Goal: Communication & Community: Answer question/provide support

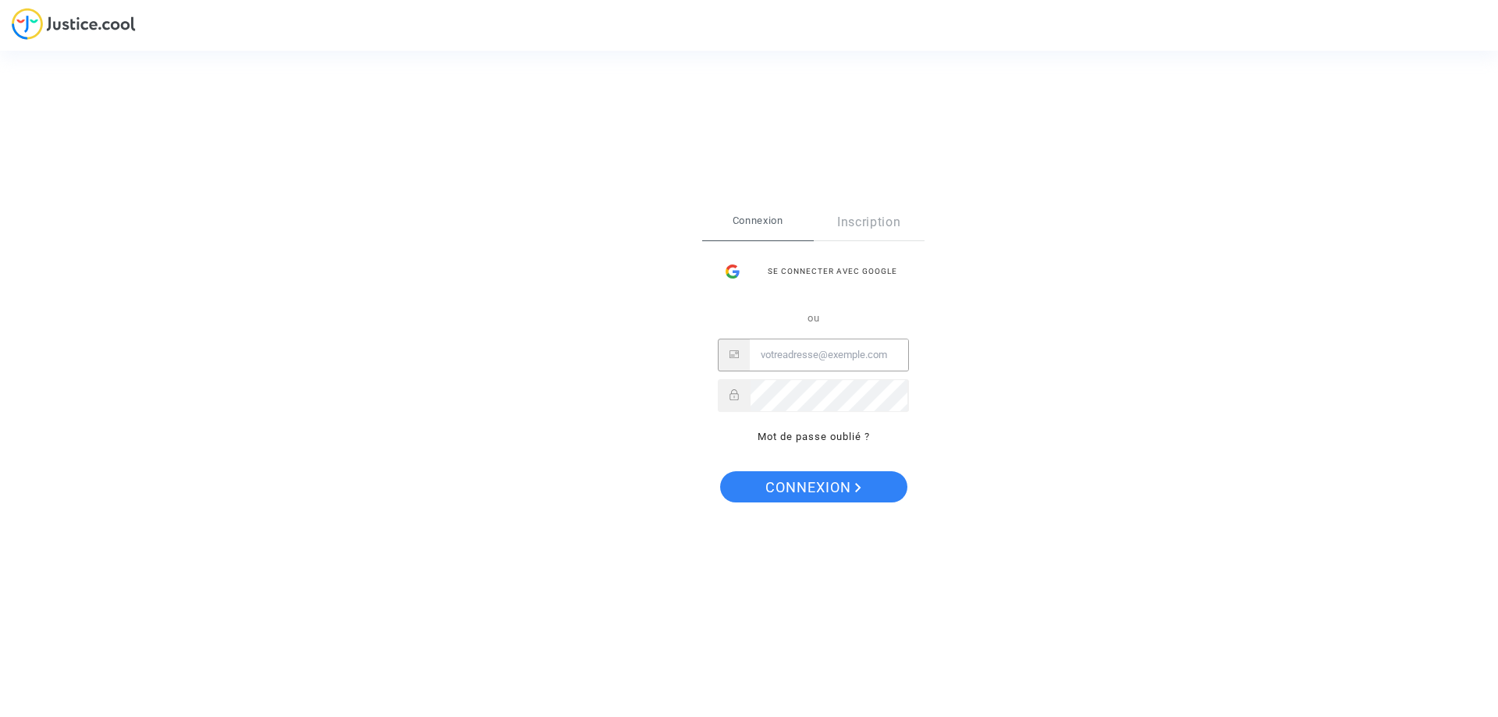
click at [787, 352] on input "Email" at bounding box center [829, 354] width 158 height 31
type input "[EMAIL_ADDRESS][DOMAIN_NAME]"
click at [811, 486] on span "Connexion" at bounding box center [814, 487] width 96 height 33
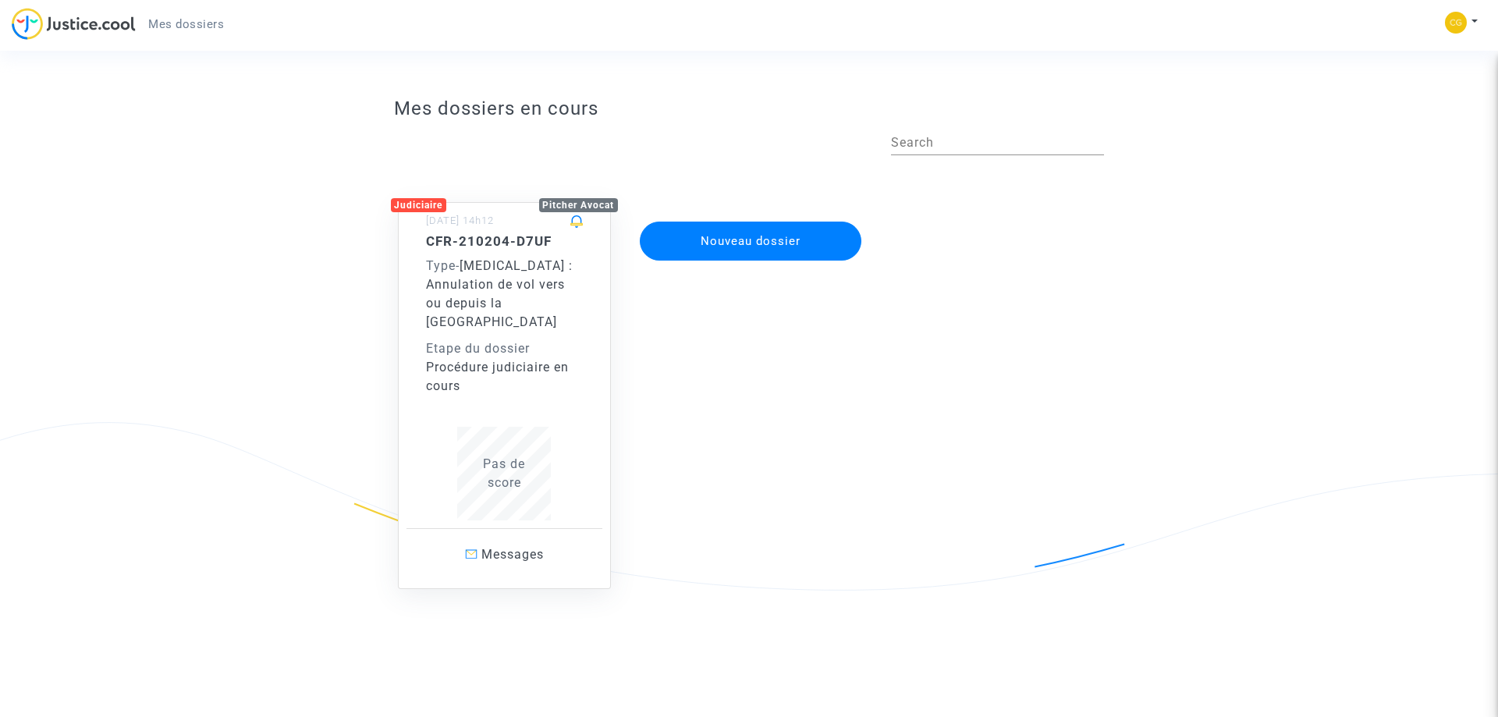
click at [437, 242] on h5 "CFR-210204-D7UF" at bounding box center [505, 241] width 158 height 16
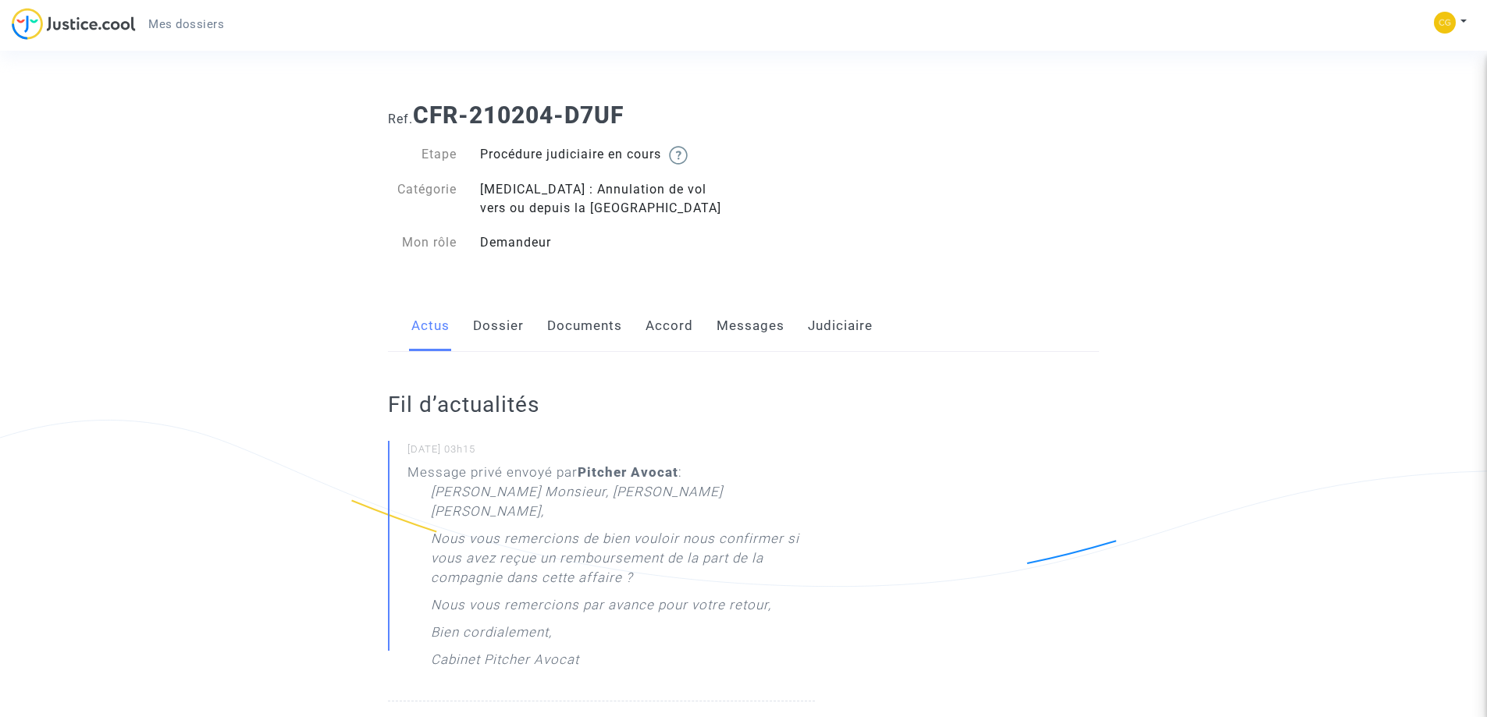
scroll to position [312, 0]
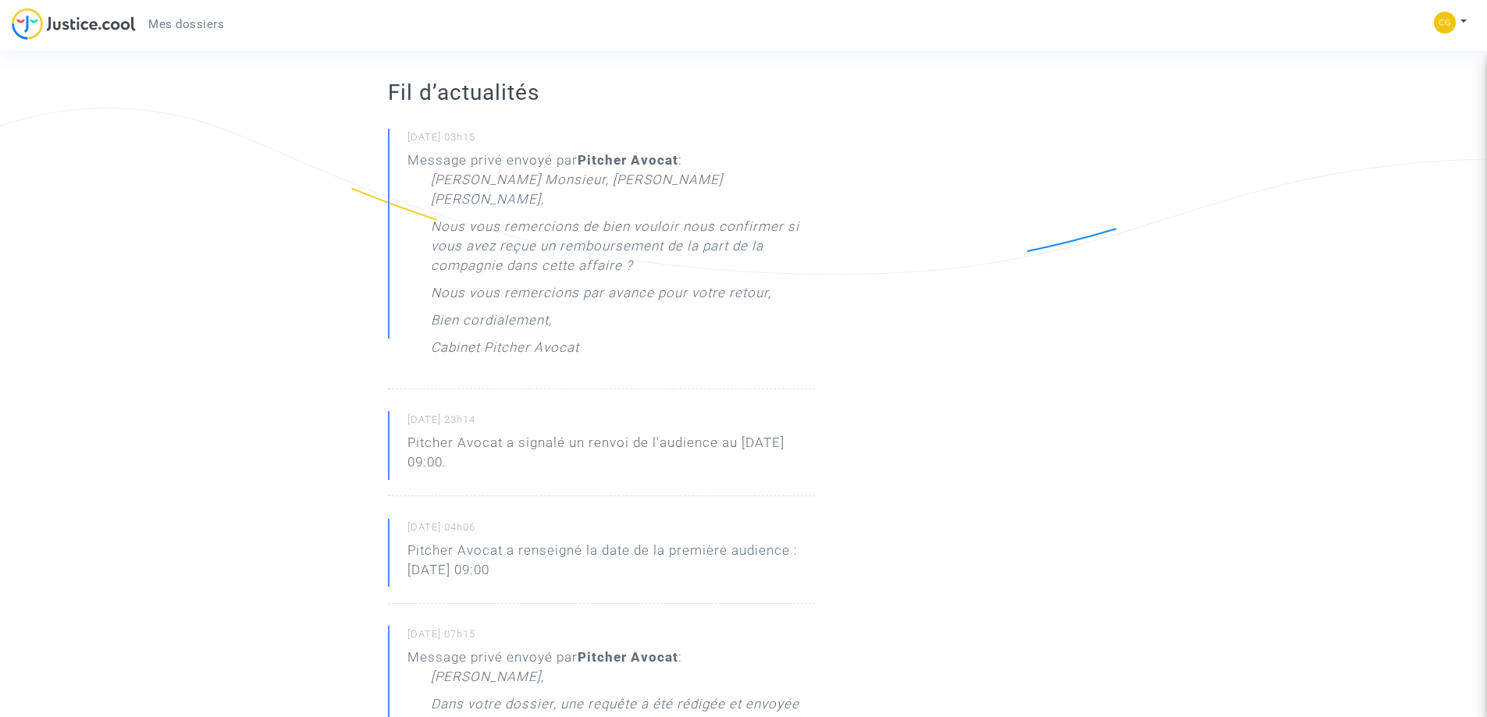
click at [567, 245] on p "Nous vous remercions de bien vouloir nous confirmer si vous avez reçue un rembo…" at bounding box center [623, 250] width 384 height 66
click at [503, 257] on p "Nous vous remercions de bien vouloir nous confirmer si vous avez reçue un rembo…" at bounding box center [623, 250] width 384 height 66
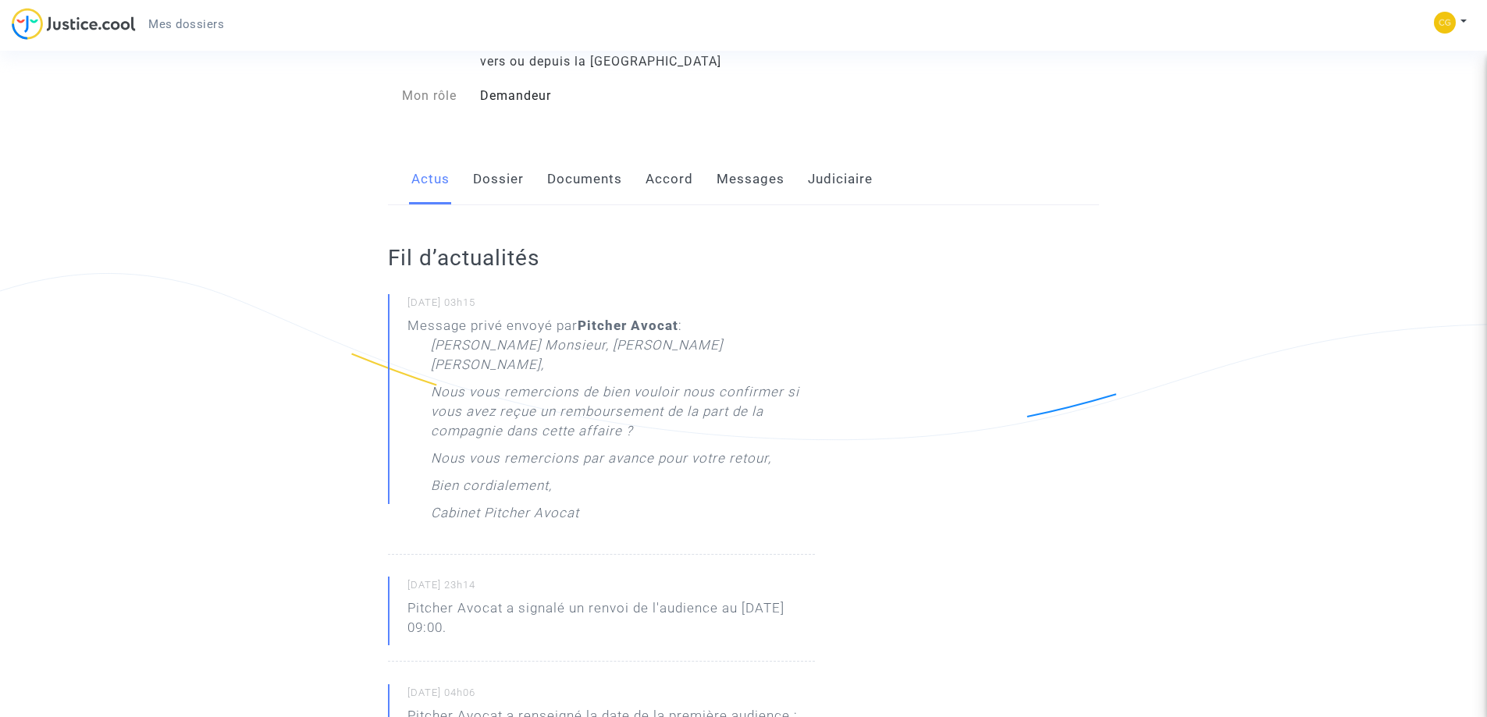
scroll to position [0, 0]
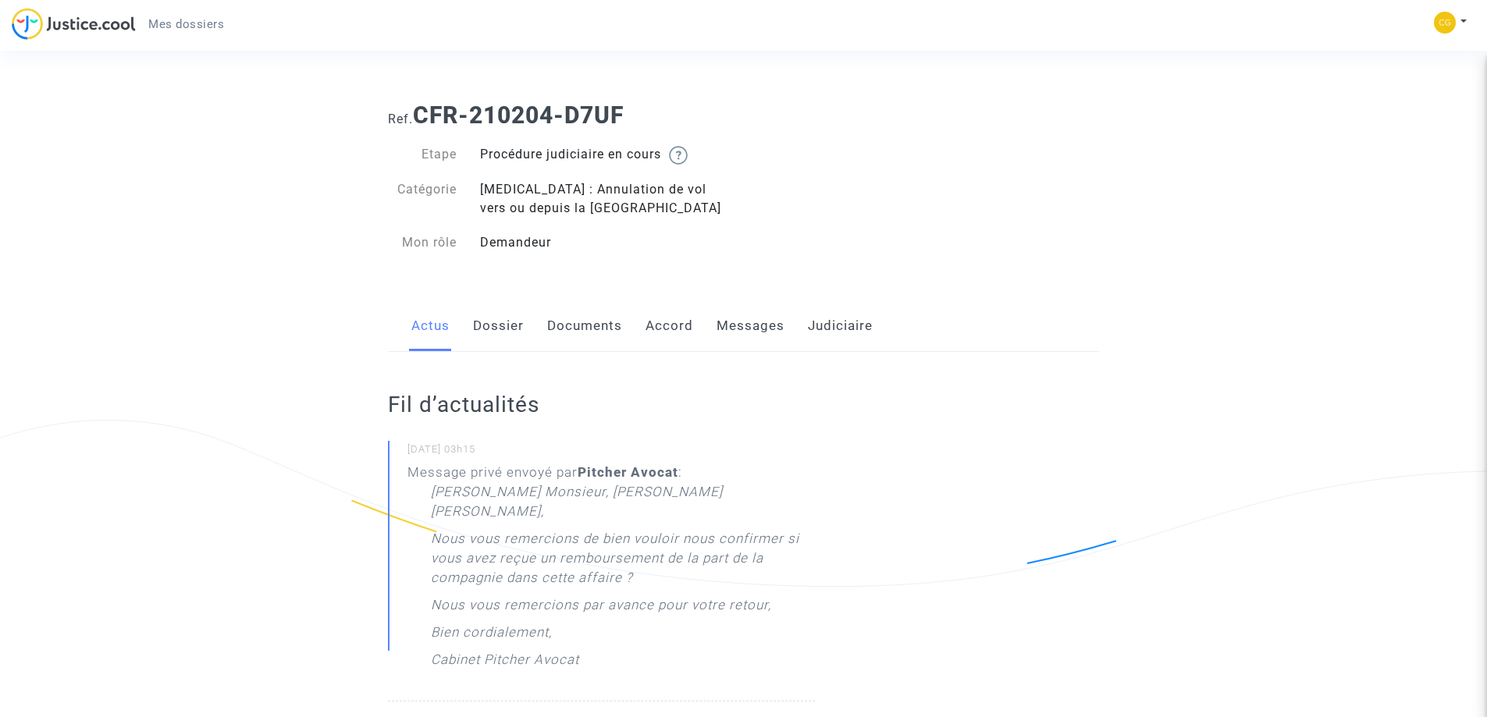
click at [509, 326] on link "Dossier" at bounding box center [498, 326] width 51 height 52
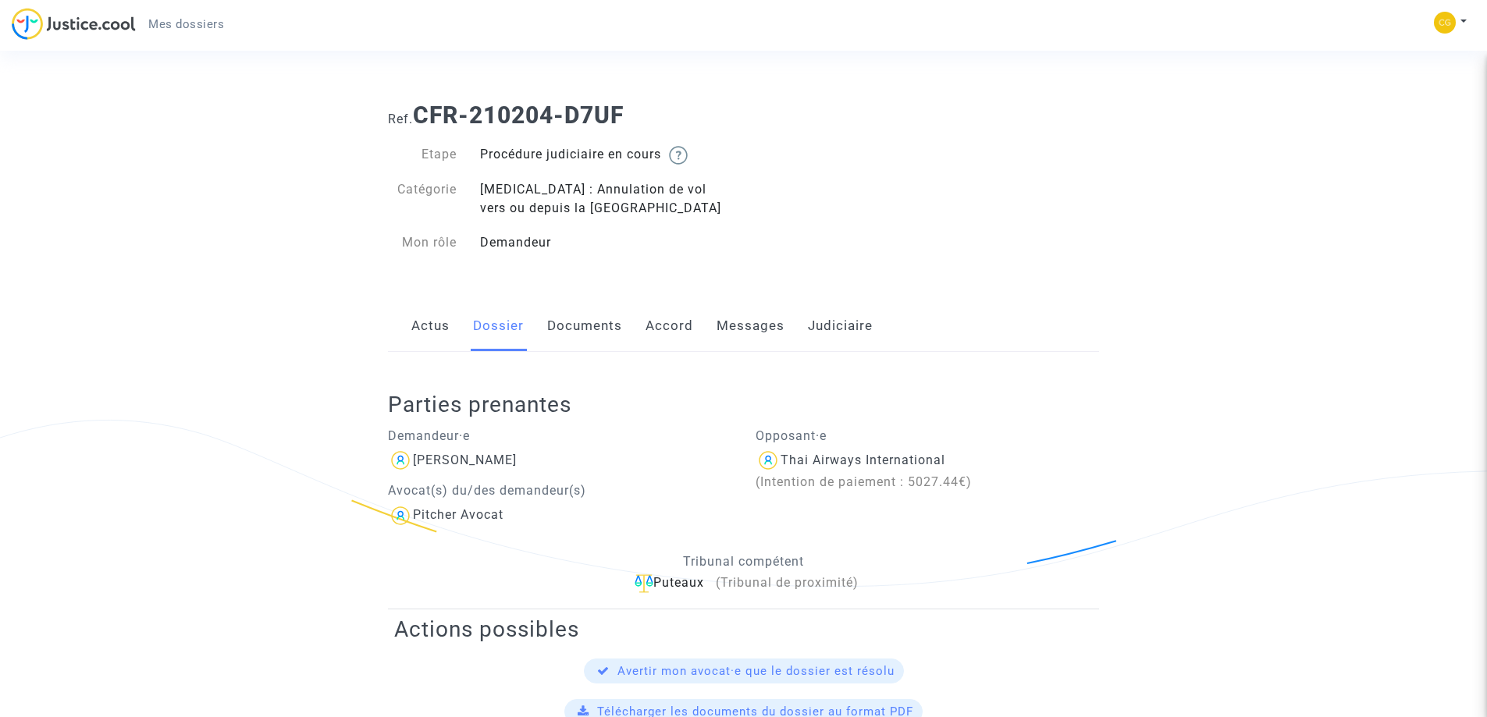
click at [580, 320] on link "Documents" at bounding box center [584, 326] width 75 height 52
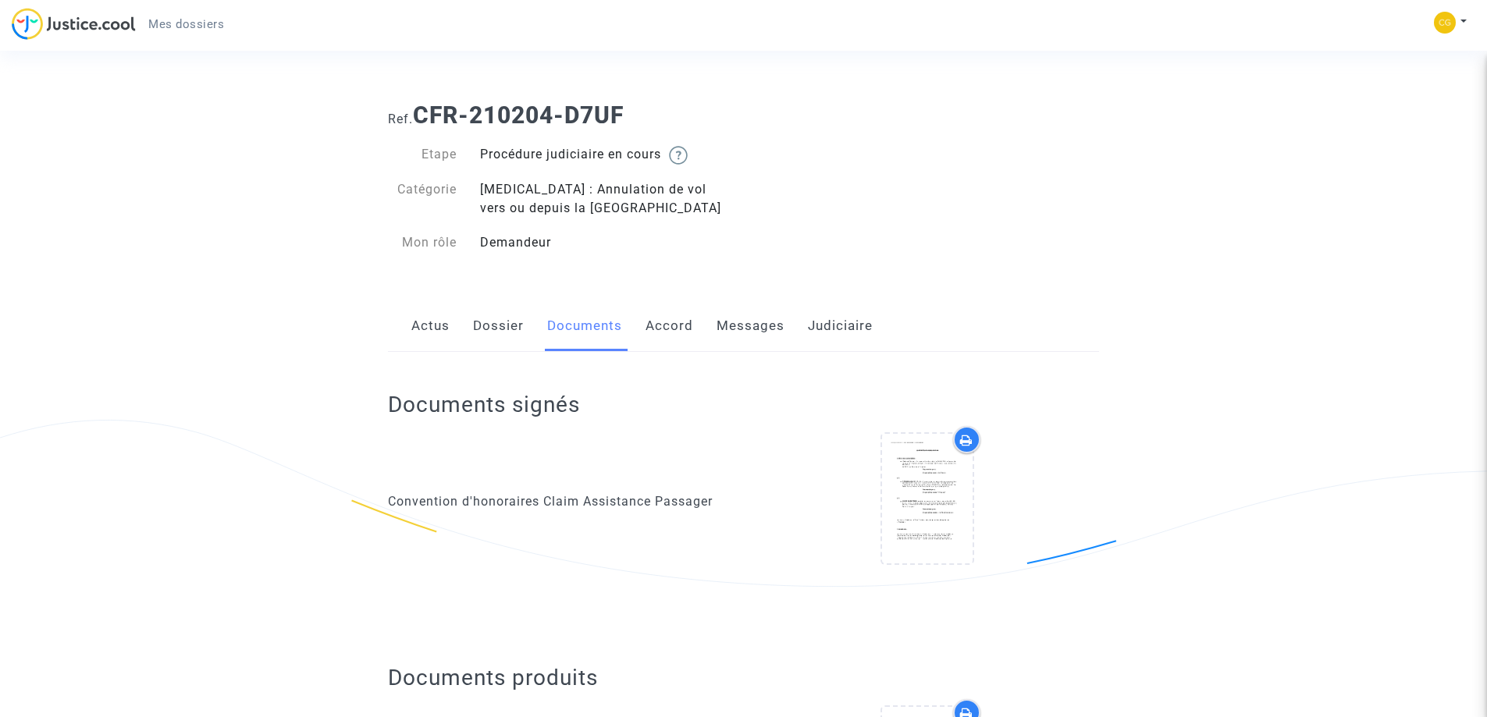
click at [776, 322] on link "Messages" at bounding box center [750, 326] width 68 height 52
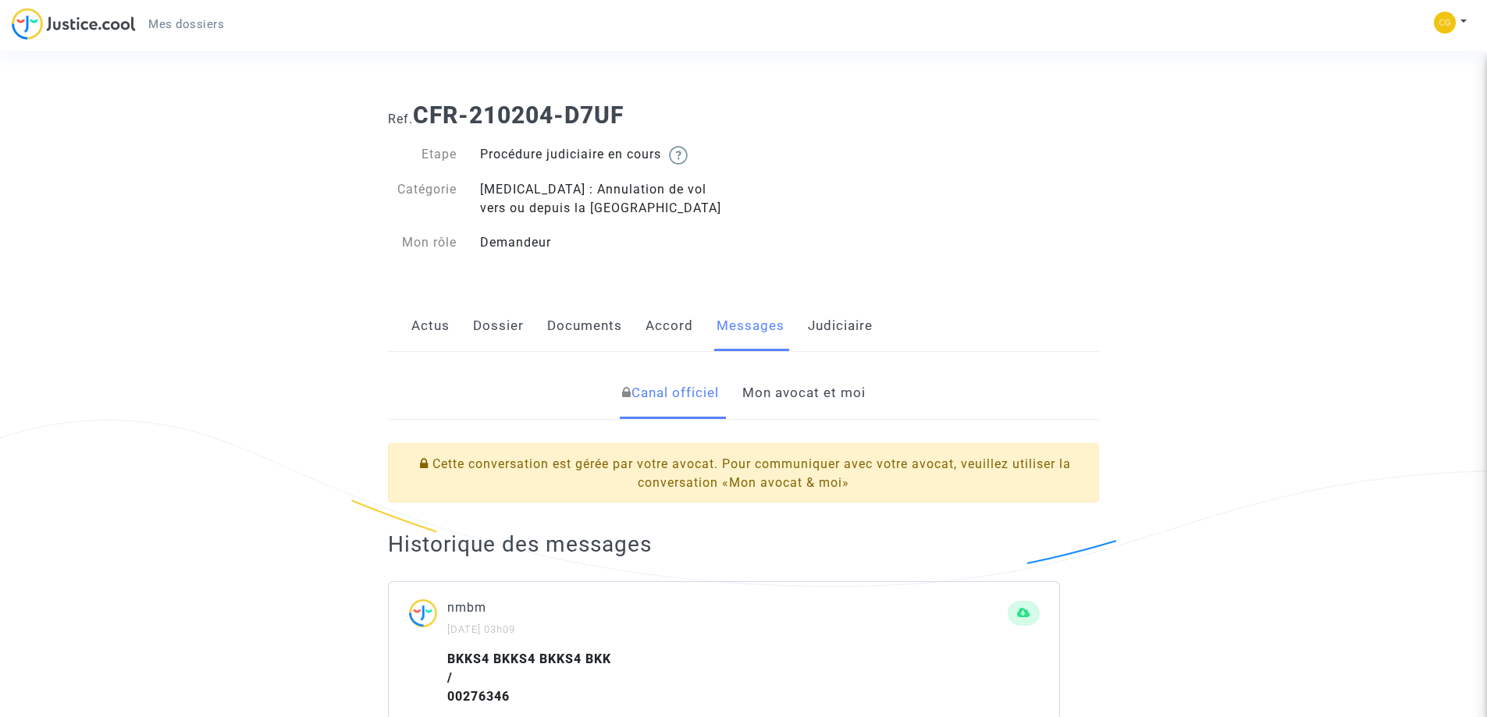
click at [428, 329] on link "Actus" at bounding box center [430, 326] width 38 height 52
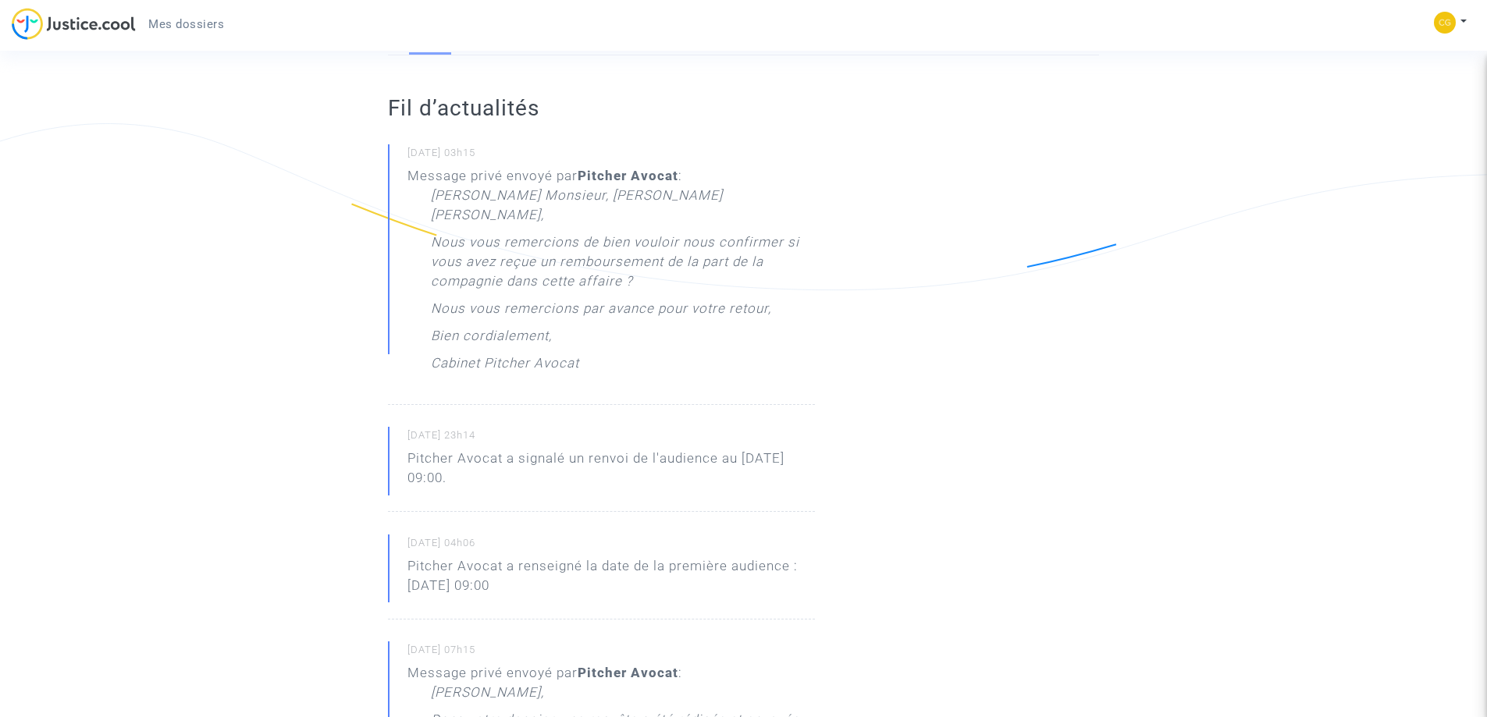
scroll to position [312, 0]
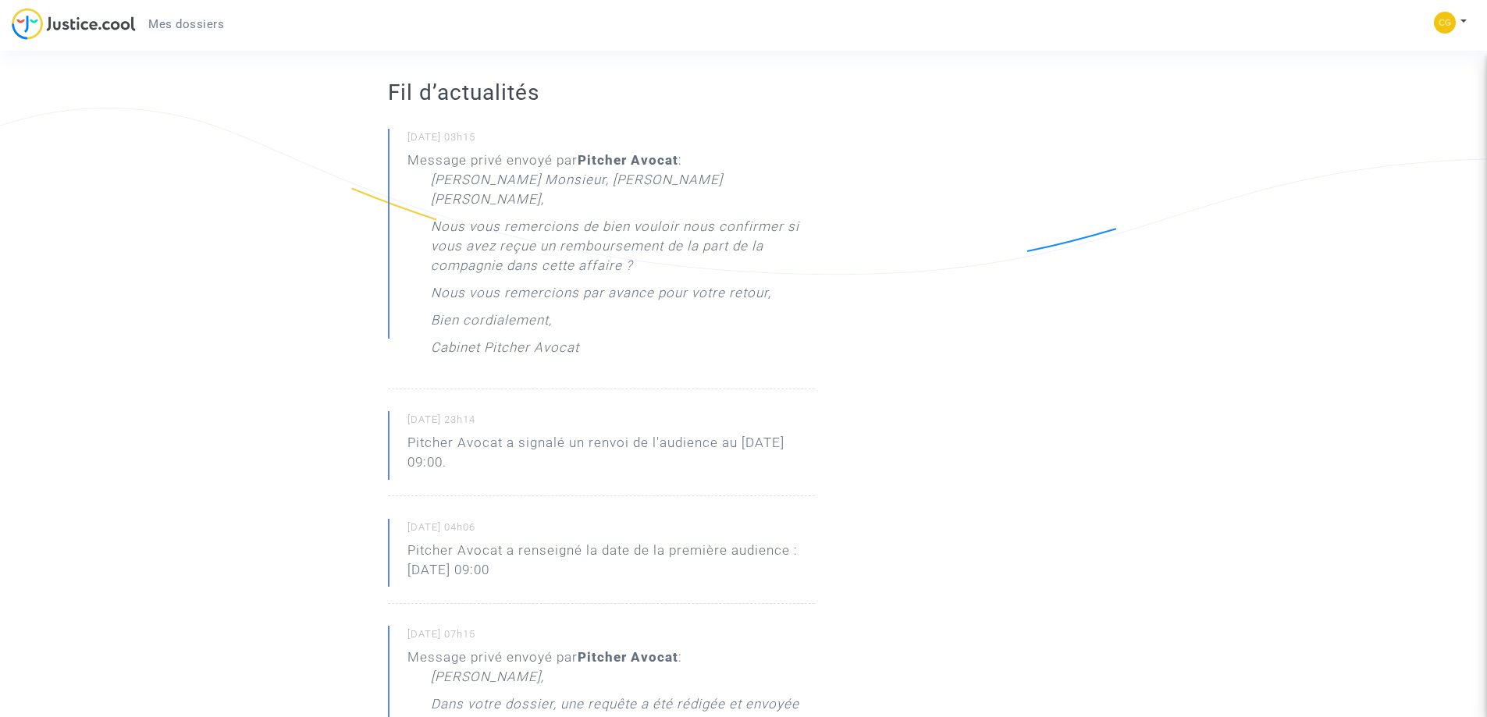
click at [507, 283] on p "Nous vous remercions par avance pour votre retour," at bounding box center [601, 296] width 340 height 27
click at [615, 231] on p "Nous vous remercions de bien vouloir nous confirmer si vous avez reçue un rembo…" at bounding box center [623, 250] width 384 height 66
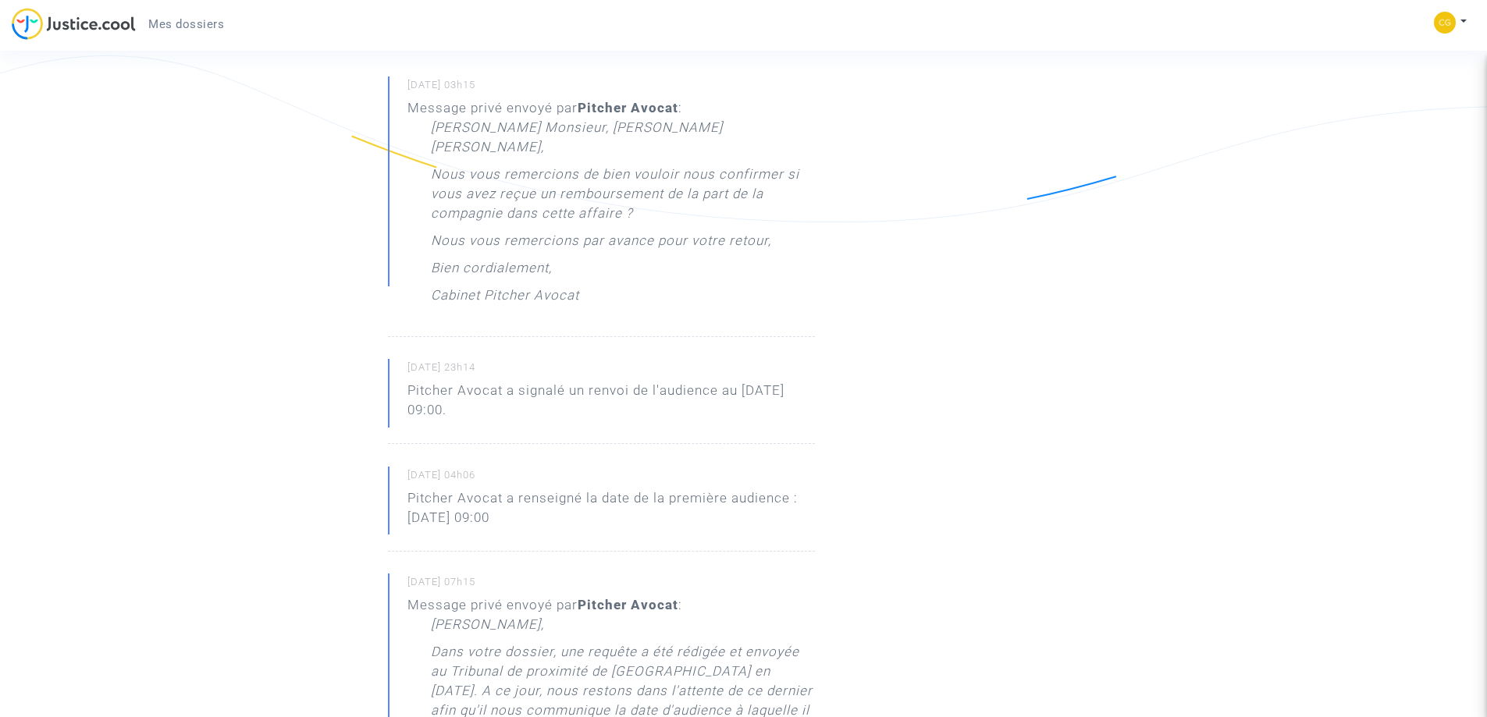
scroll to position [0, 0]
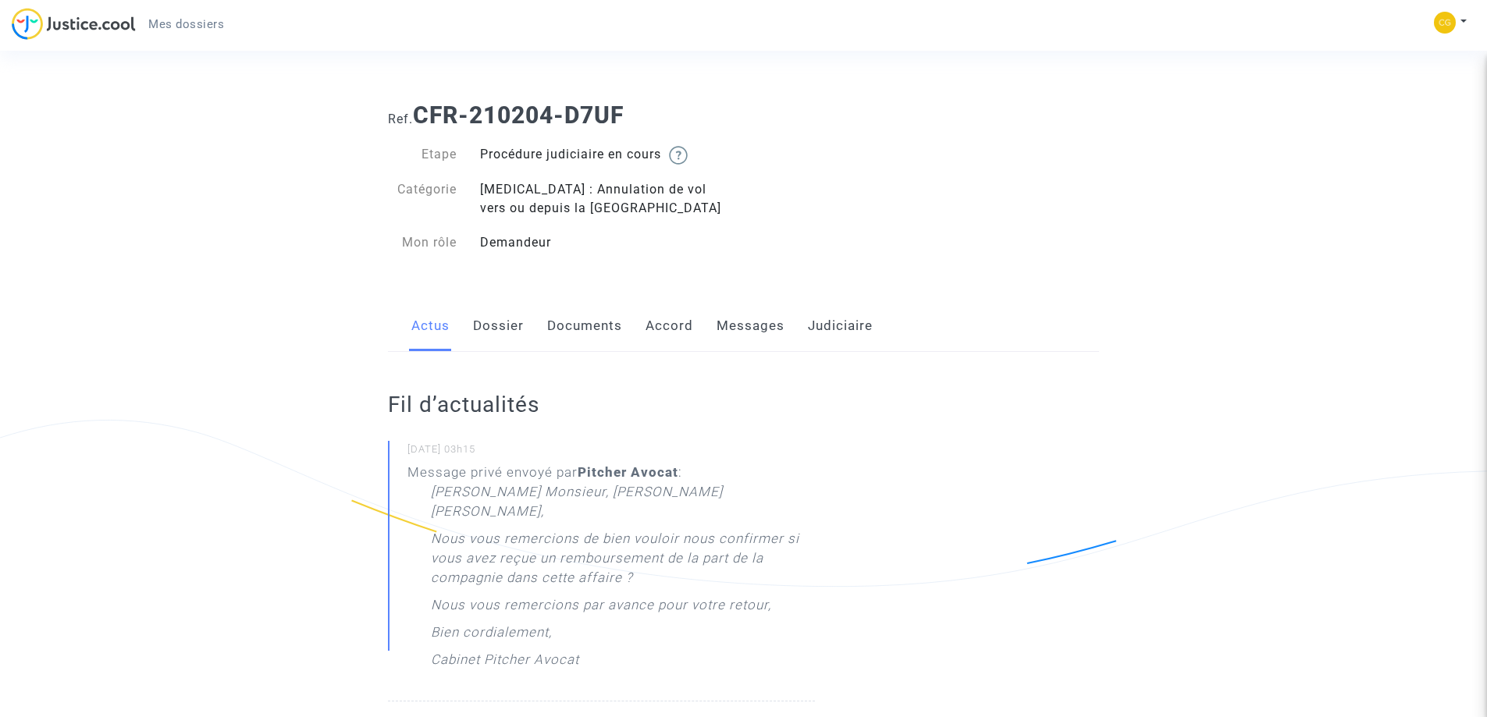
click at [748, 330] on link "Messages" at bounding box center [750, 326] width 68 height 52
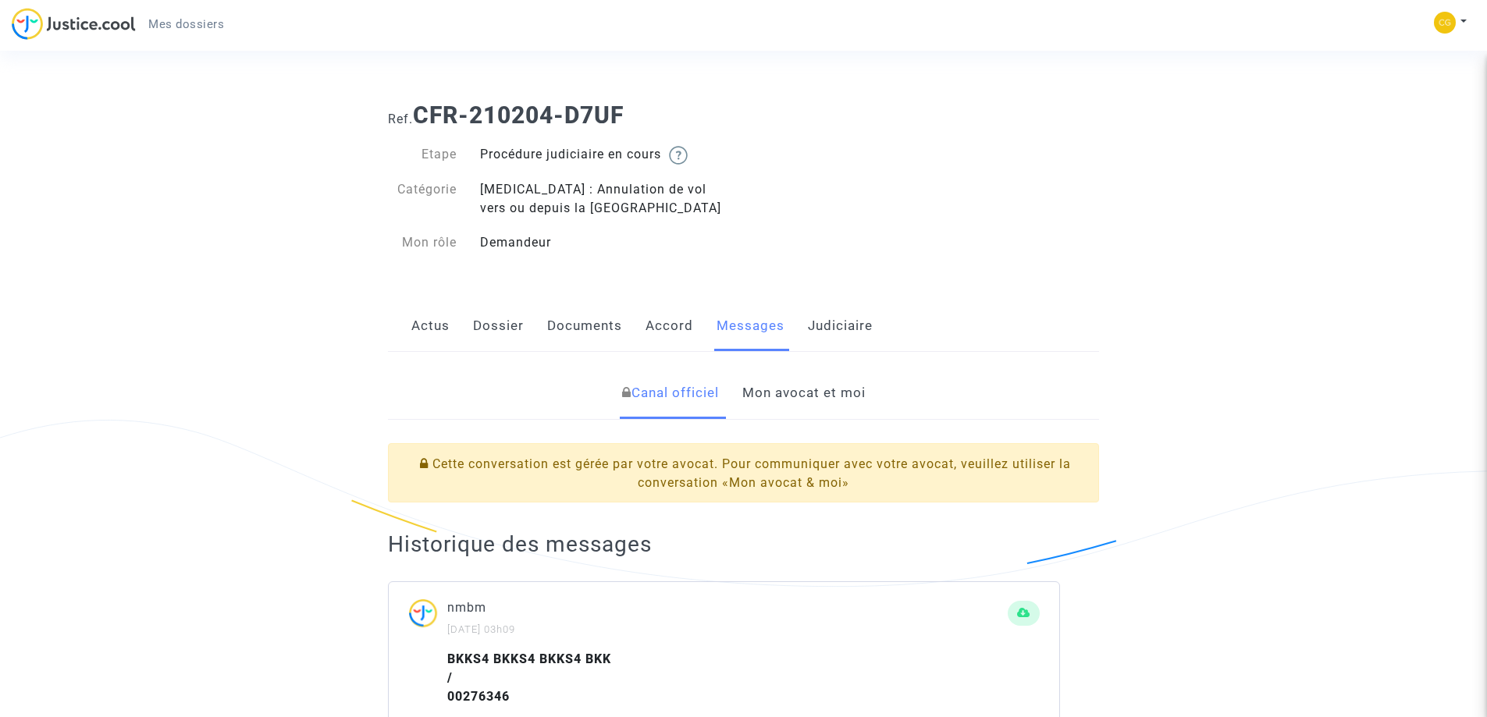
scroll to position [78, 0]
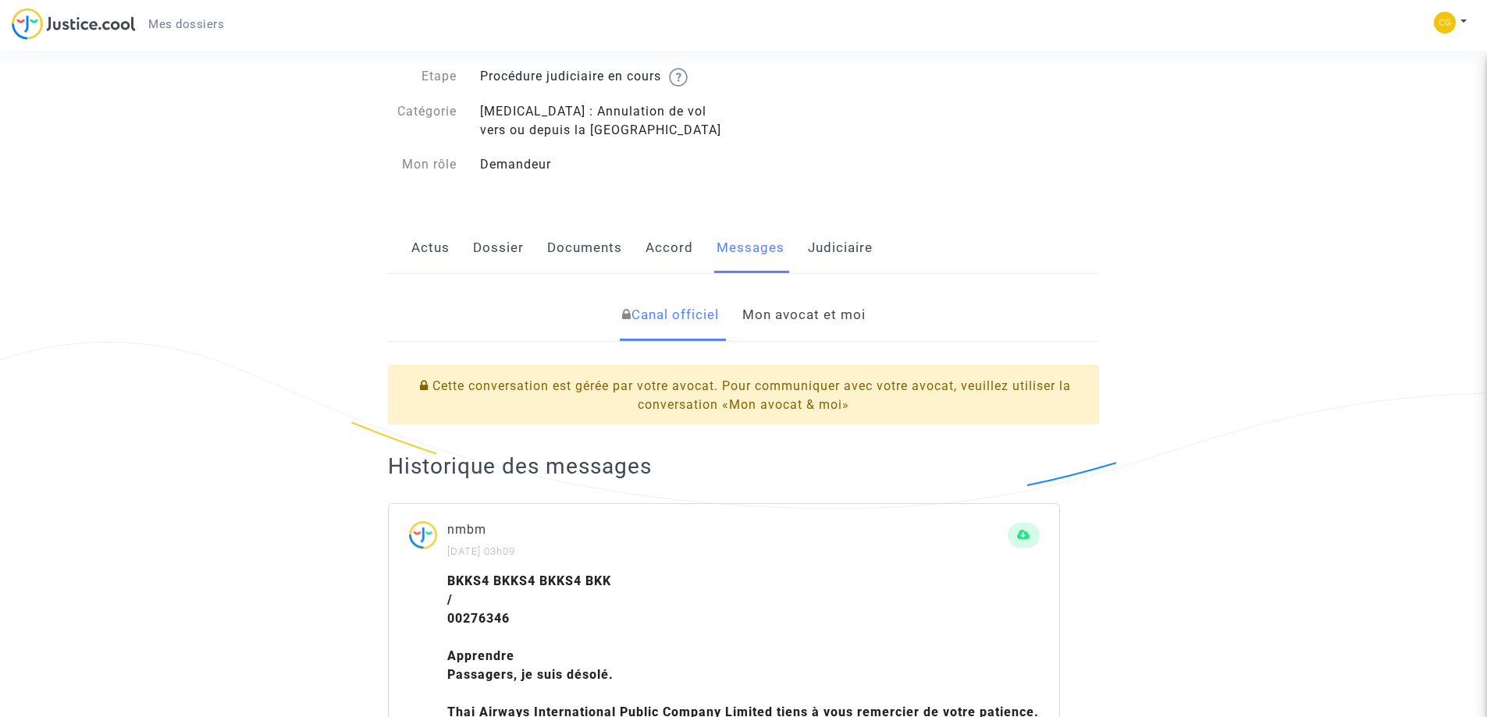
click at [787, 319] on link "Mon avocat et moi" at bounding box center [803, 316] width 123 height 52
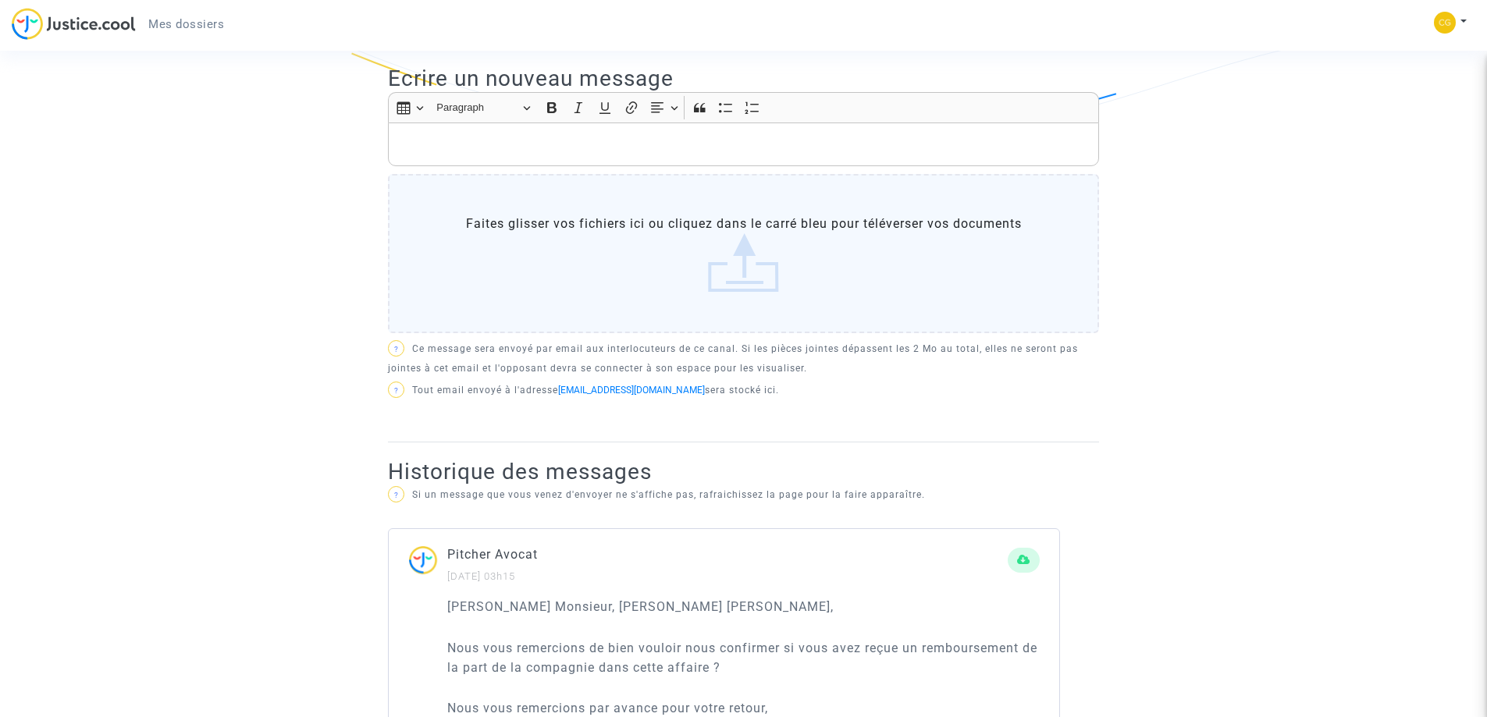
scroll to position [312, 0]
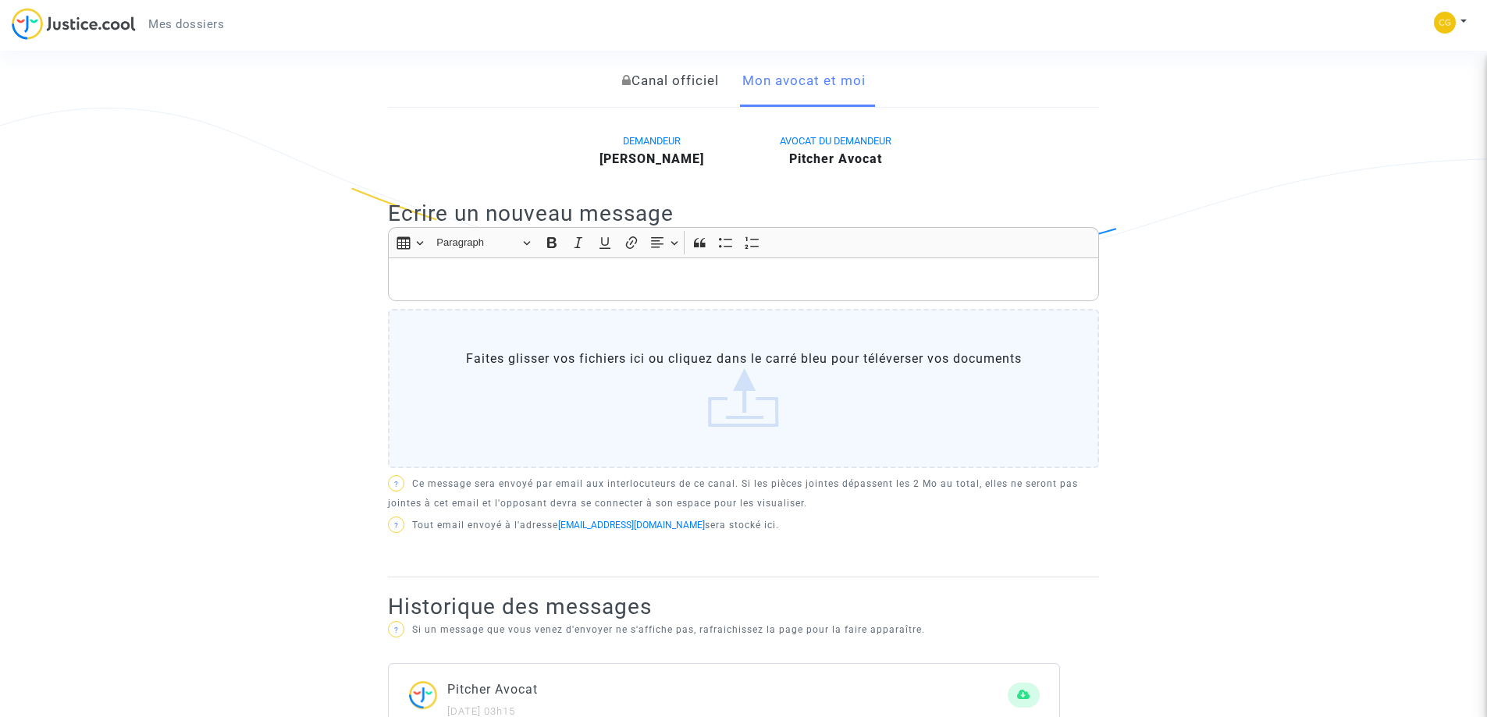
click at [553, 342] on label "Faites glisser vos fichiers ici ou cliquez dans le carré bleu pour téléverser v…" at bounding box center [743, 388] width 711 height 159
click at [0, 0] on input "Faites glisser vos fichiers ici ou cliquez dans le carré bleu pour téléverser v…" at bounding box center [0, 0] width 0 height 0
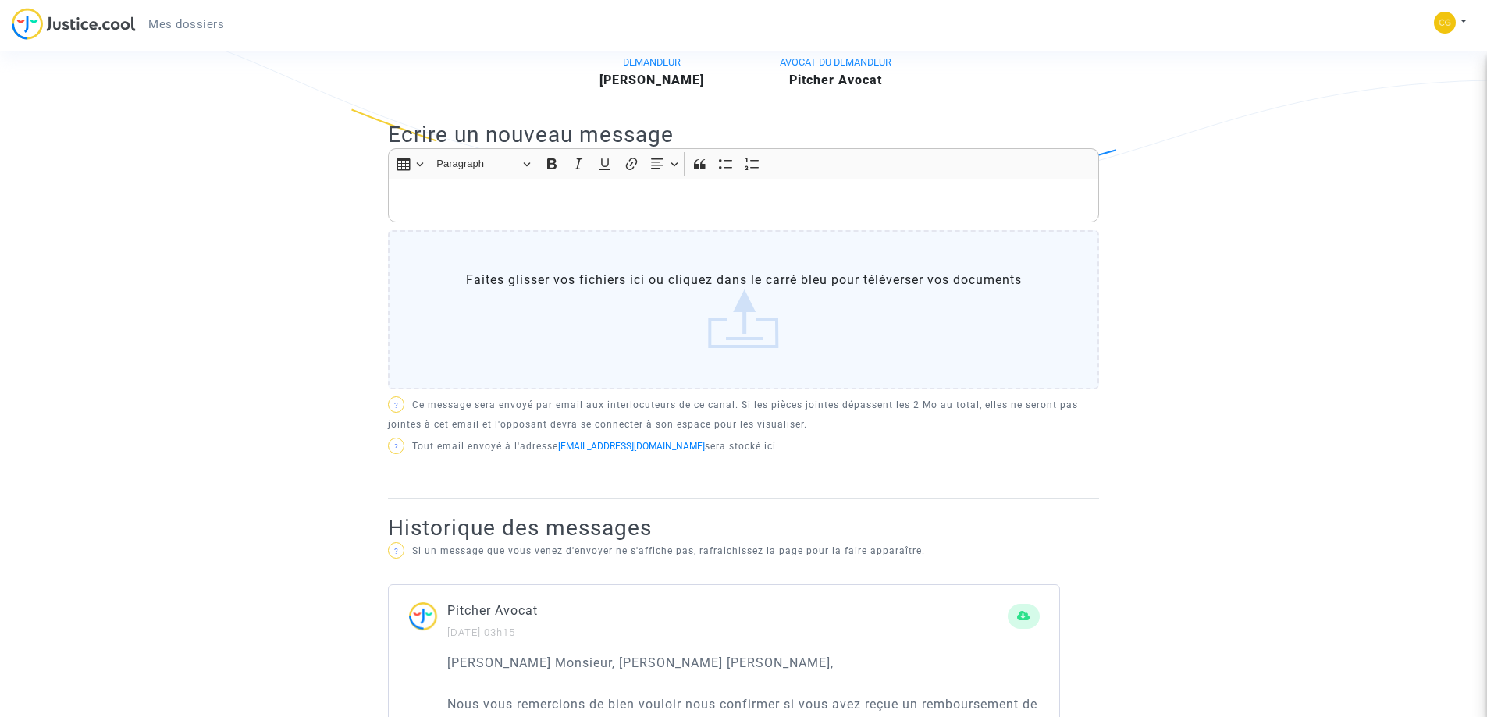
scroll to position [390, 0]
click at [429, 194] on p "Rich Text Editor, main" at bounding box center [743, 202] width 695 height 20
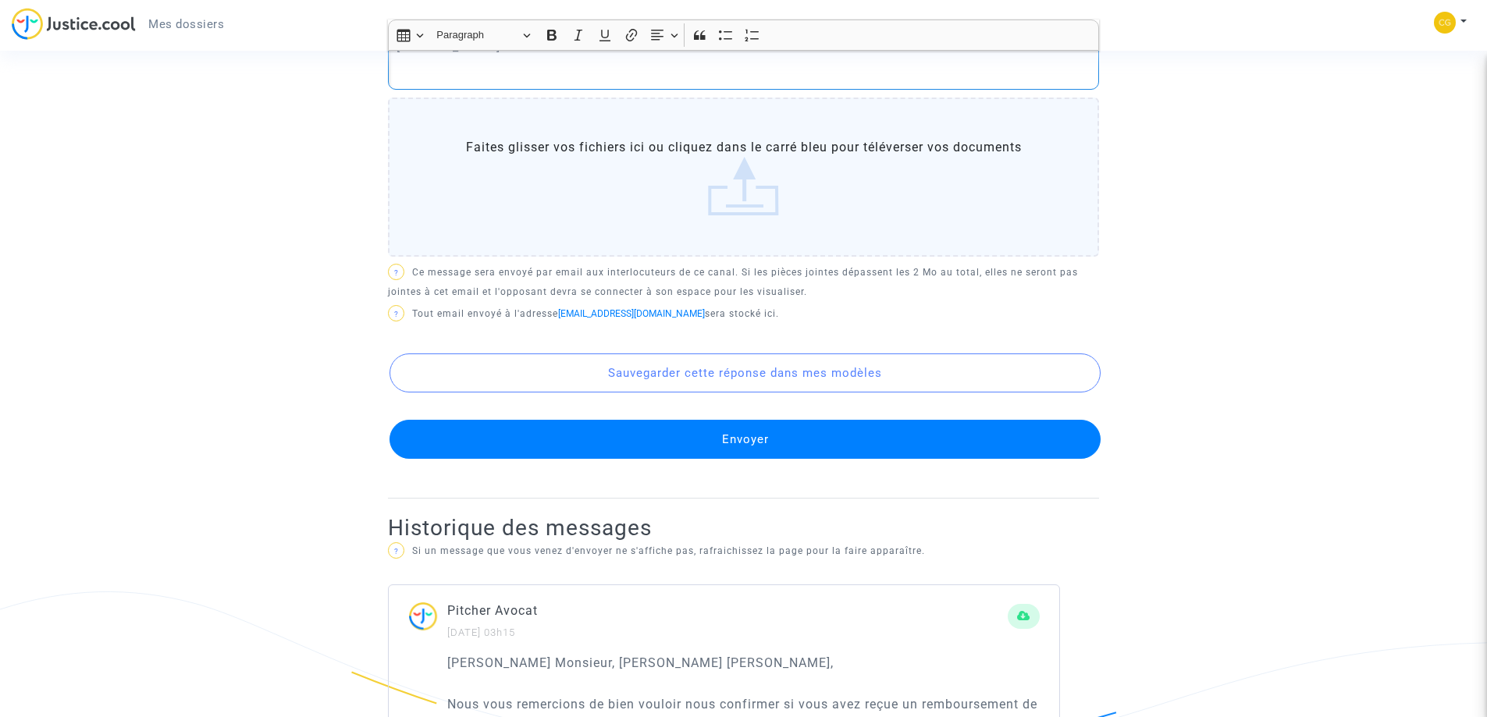
scroll to position [780, 0]
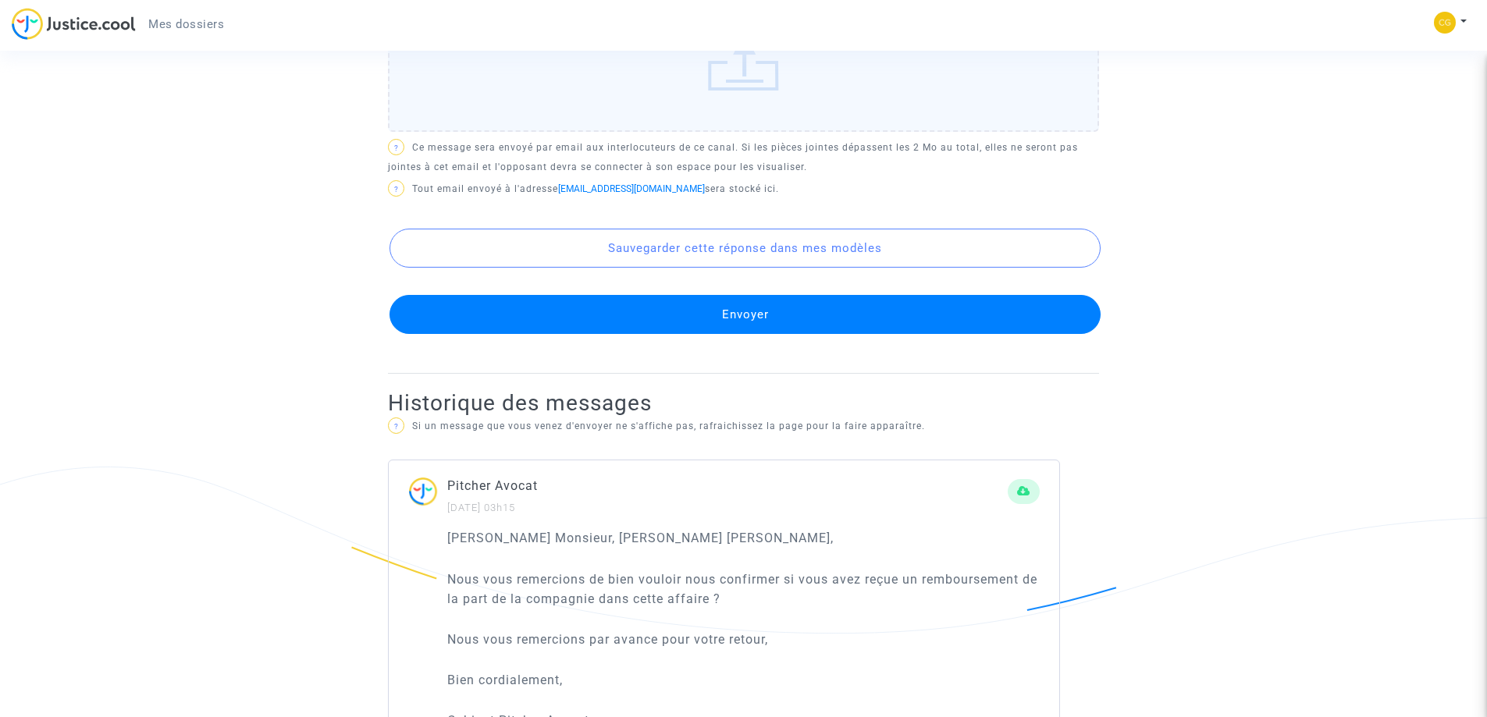
click at [743, 320] on button "Envoyer" at bounding box center [744, 314] width 711 height 39
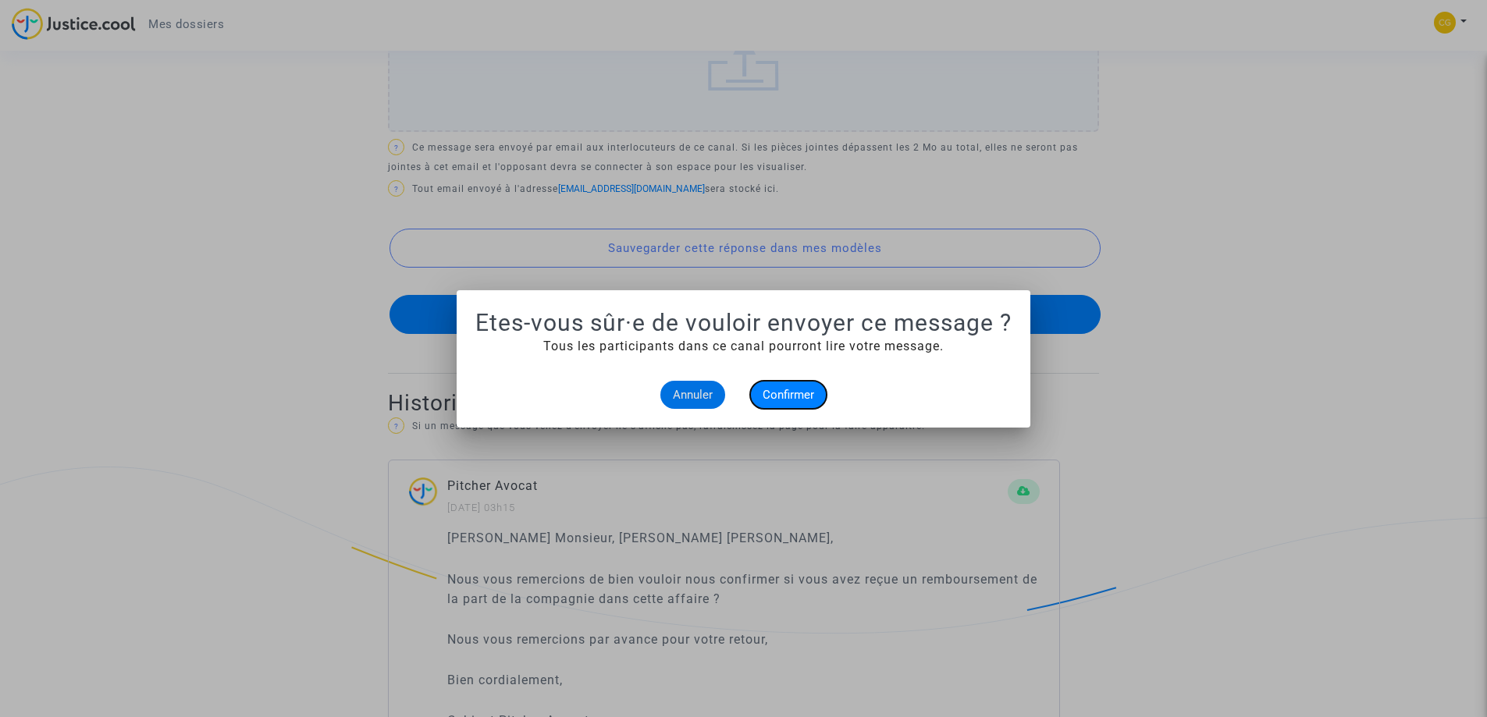
click at [799, 398] on span "Confirmer" at bounding box center [788, 395] width 52 height 14
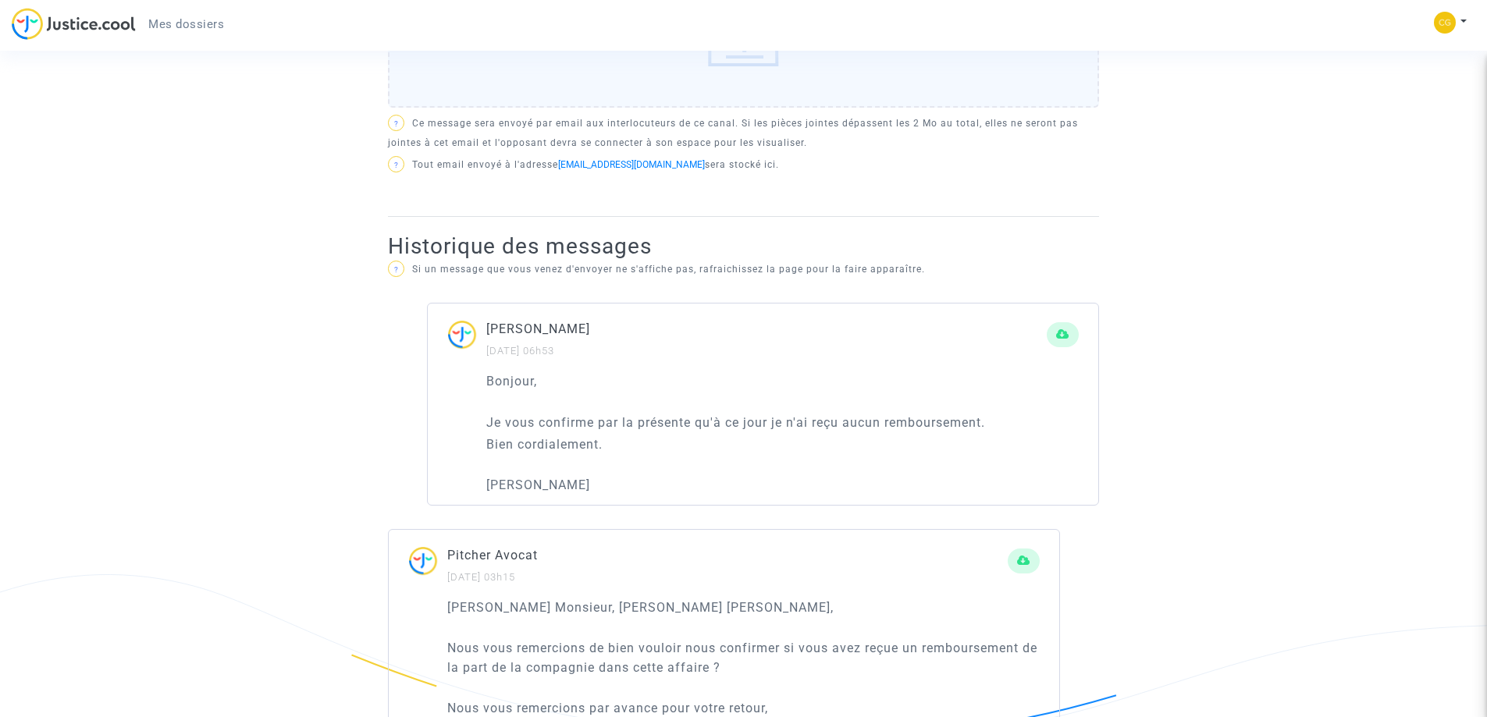
scroll to position [702, 0]
